Goal: Navigation & Orientation: Find specific page/section

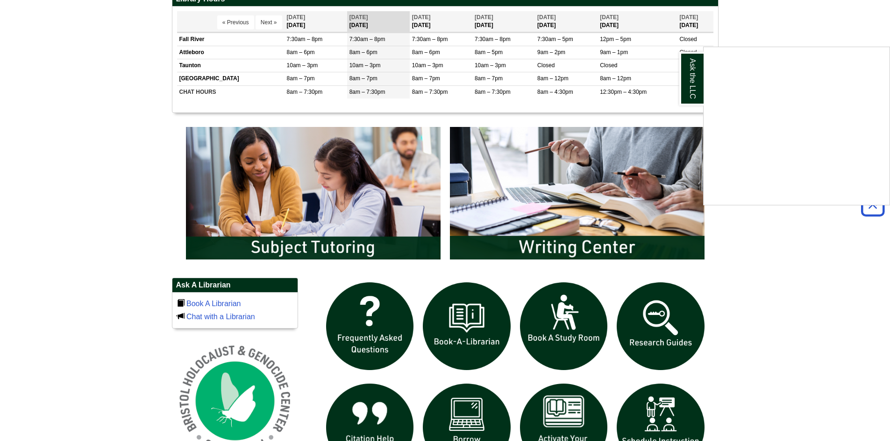
scroll to position [379, 0]
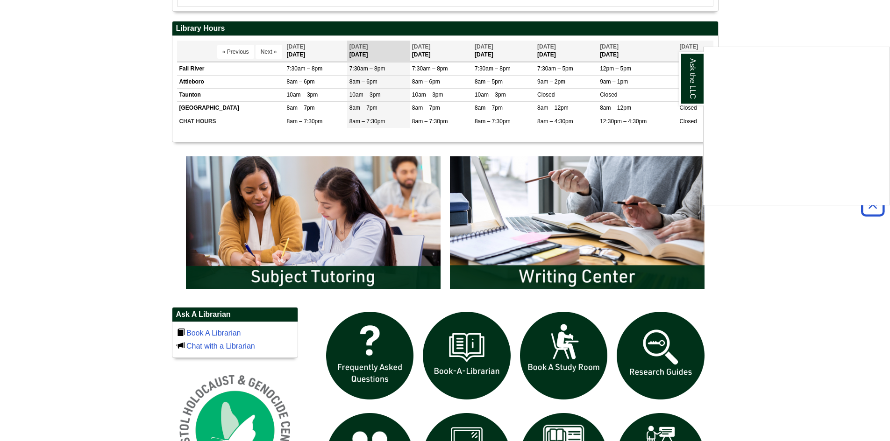
click at [304, 248] on div "Ask the LLC" at bounding box center [445, 220] width 890 height 441
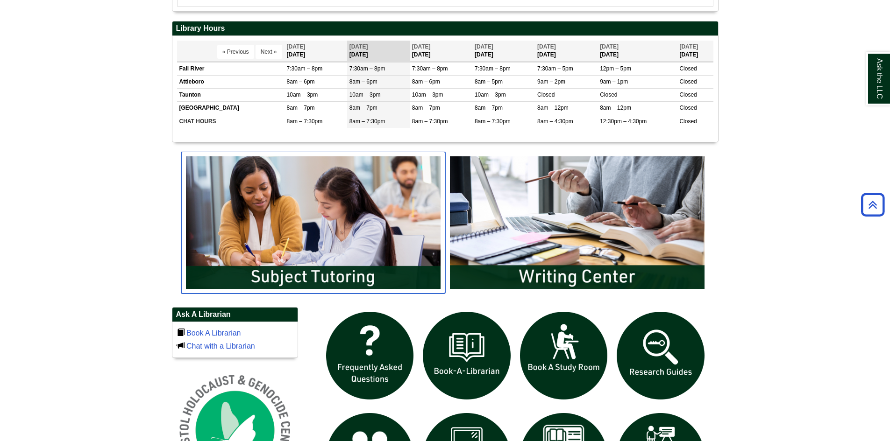
click at [294, 278] on img "slideshow" at bounding box center [313, 223] width 264 height 142
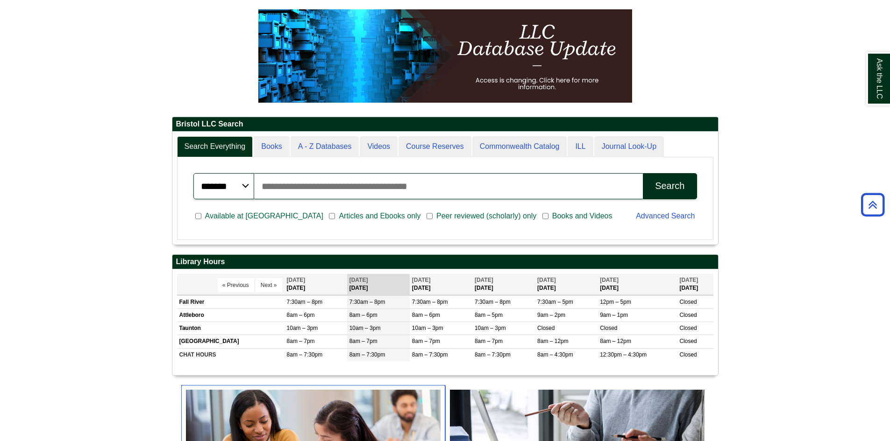
scroll to position [332, 0]
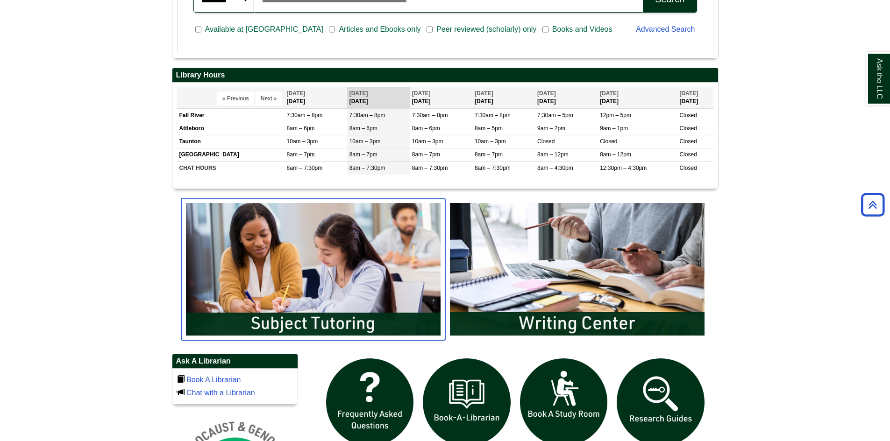
click at [297, 209] on img "slideshow" at bounding box center [313, 270] width 264 height 142
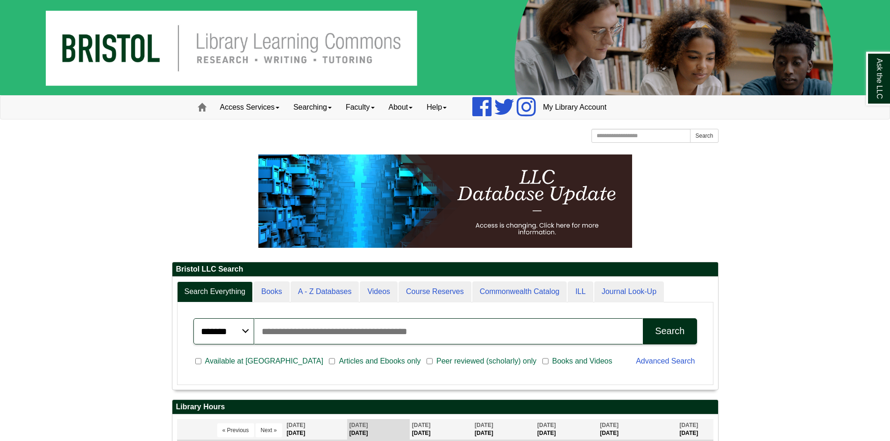
scroll to position [113, 546]
click at [202, 110] on span at bounding box center [202, 107] width 8 height 8
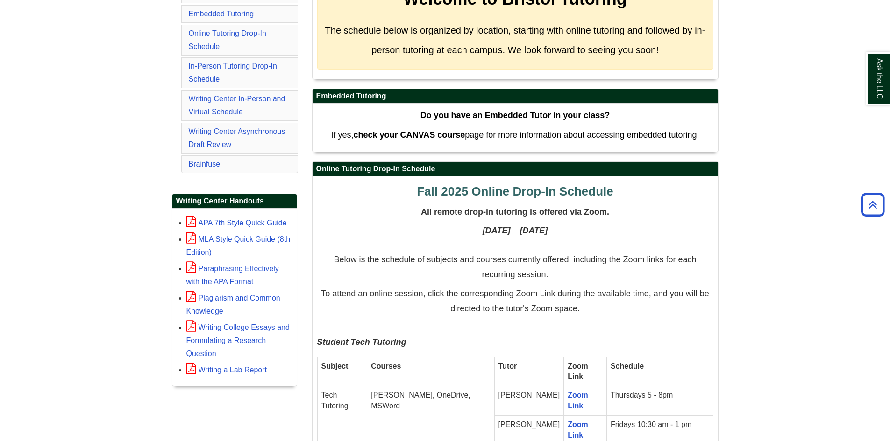
scroll to position [234, 0]
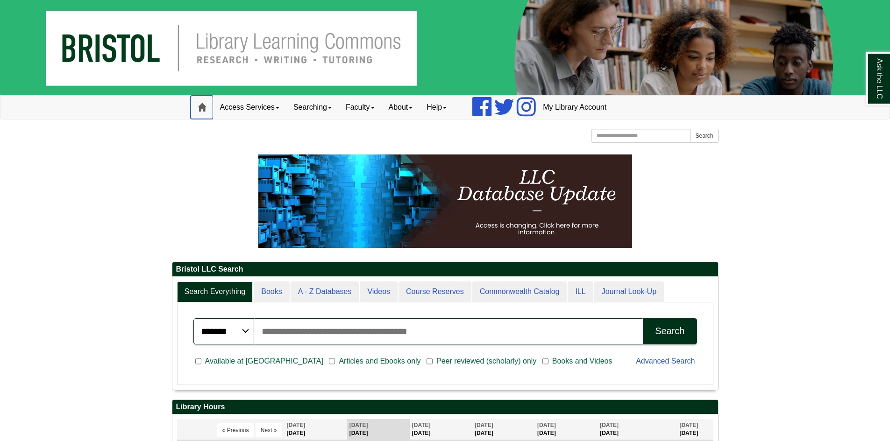
click at [202, 110] on span at bounding box center [202, 107] width 8 height 8
